Goal: Entertainment & Leisure: Consume media (video, audio)

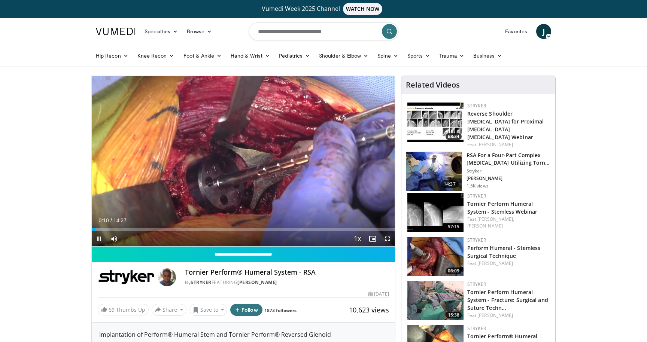
click at [387, 239] on span "Video Player" at bounding box center [387, 238] width 15 height 15
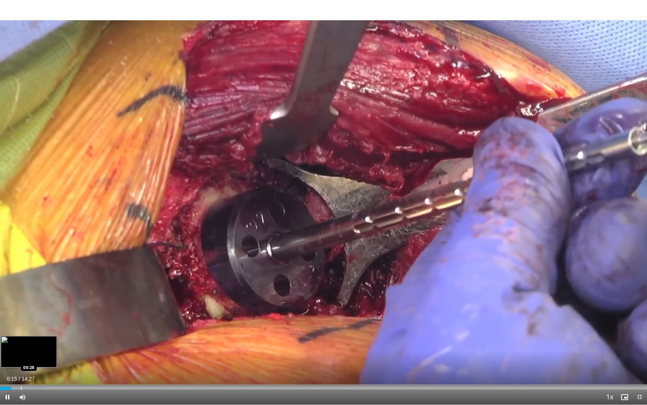
click at [21, 342] on div "Progress Bar" at bounding box center [21, 387] width 1 height 3
click at [32, 342] on div "Loaded : 11.42% 00:34 00:43" at bounding box center [323, 385] width 647 height 7
click at [39, 342] on div "Loaded : 11.42% 00:44 00:52" at bounding box center [323, 385] width 647 height 7
click at [48, 342] on div "Loaded : 12.69% 00:53 01:04" at bounding box center [323, 385] width 647 height 7
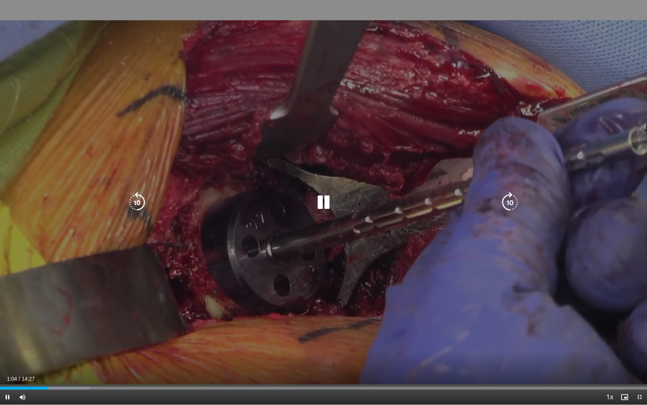
click at [55, 342] on div "10 seconds Tap to unmute" at bounding box center [323, 202] width 647 height 404
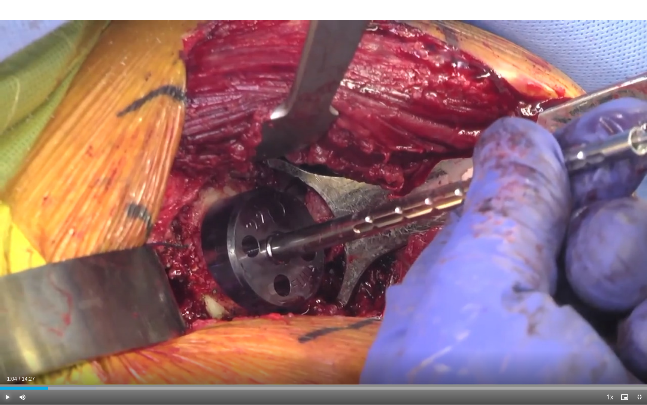
click at [10, 342] on span "Video Player" at bounding box center [7, 396] width 15 height 15
click at [57, 342] on div "Progress Bar" at bounding box center [57, 387] width 1 height 3
click at [73, 342] on div "Loaded : 17.14% 01:21 01:38" at bounding box center [323, 385] width 647 height 7
click at [88, 342] on div "Loaded : 17.14% 01:39 01:58" at bounding box center [323, 385] width 647 height 7
